Goal: Navigation & Orientation: Find specific page/section

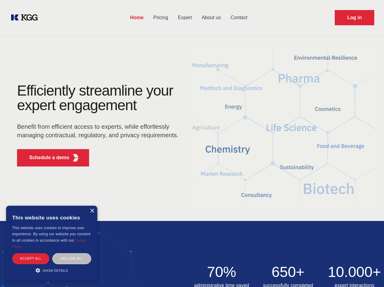
click at [192, 143] on div "Efficiently streamline your expert engagement Benefit from efficient access to …" at bounding box center [99, 127] width 185 height 88
click at [46, 158] on p "Schedule a demo" at bounding box center [49, 157] width 40 height 7
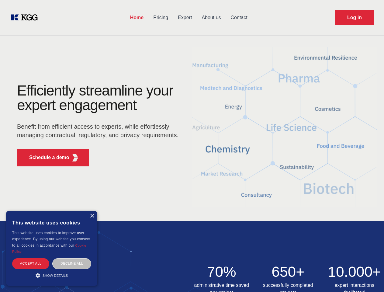
click at [92, 211] on div "× This website uses cookies This website uses cookies to improve user experienc…" at bounding box center [51, 248] width 91 height 75
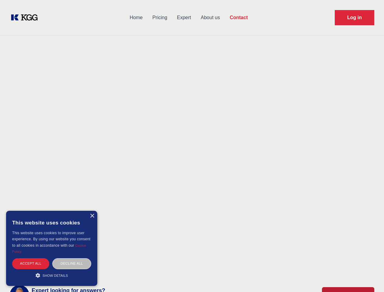
click at [31, 258] on div "Accept all" at bounding box center [30, 263] width 37 height 11
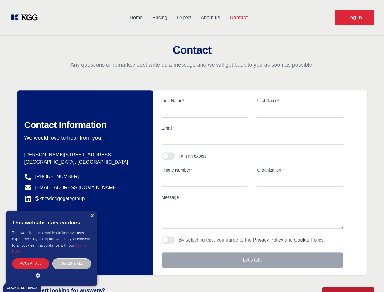
click at [72, 258] on div "Decline all" at bounding box center [71, 263] width 39 height 11
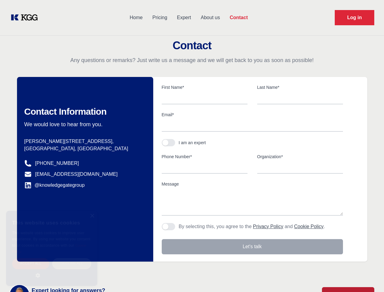
click at [52, 270] on main "Contact Any questions or remarks? Just write us a message and we will get back …" at bounding box center [192, 158] width 384 height 317
